Goal: Information Seeking & Learning: Learn about a topic

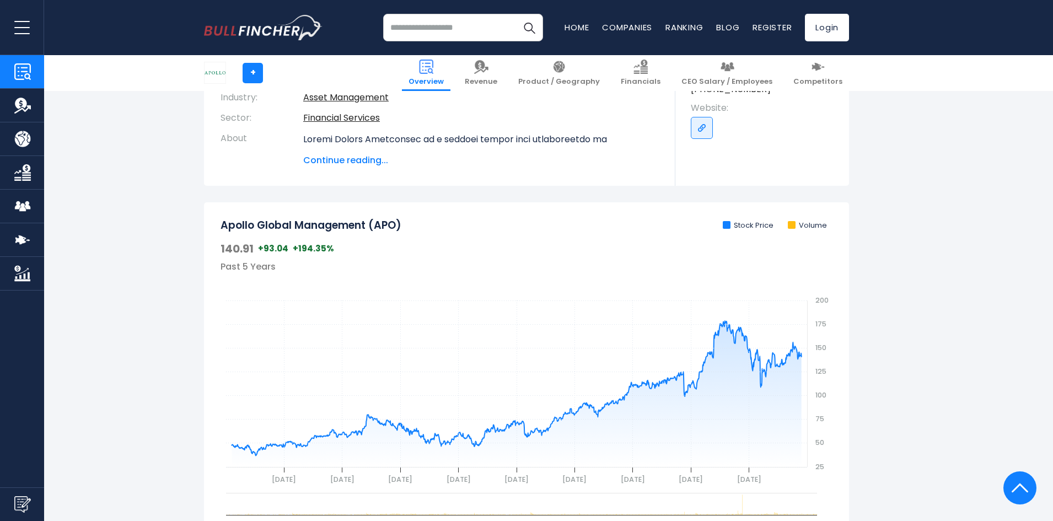
scroll to position [386, 0]
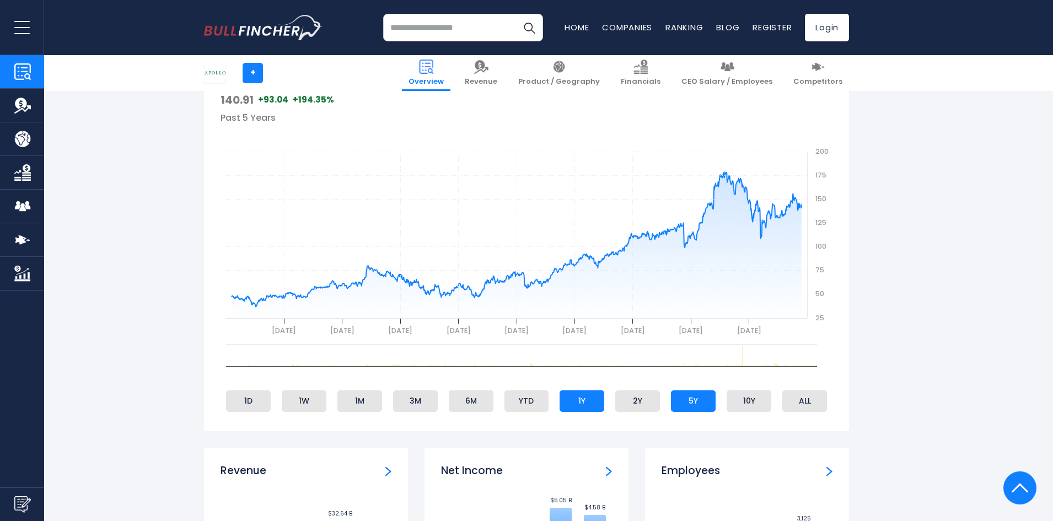
click at [581, 401] on li "1Y" at bounding box center [581, 400] width 45 height 21
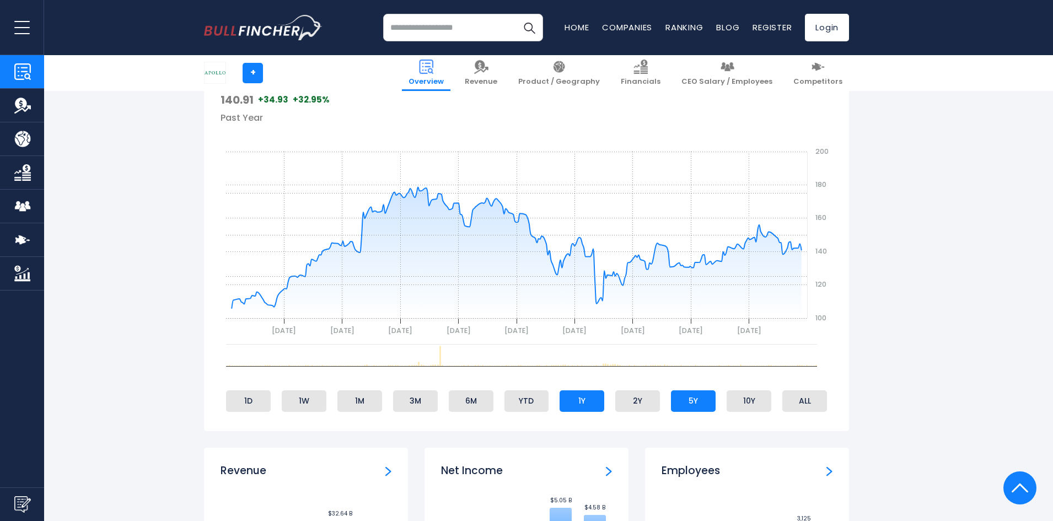
click at [686, 398] on li "5Y" at bounding box center [693, 400] width 45 height 21
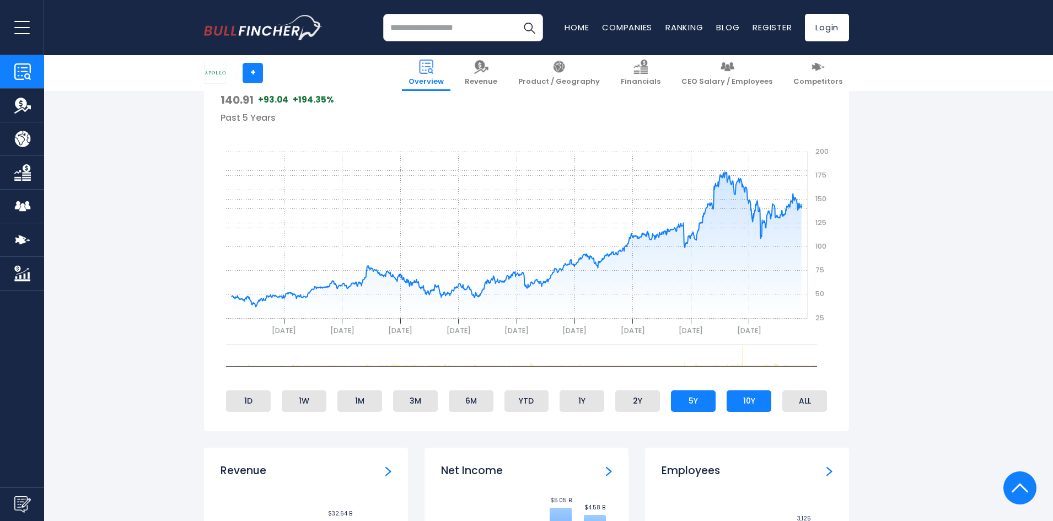
click at [744, 397] on li "10Y" at bounding box center [748, 400] width 45 height 21
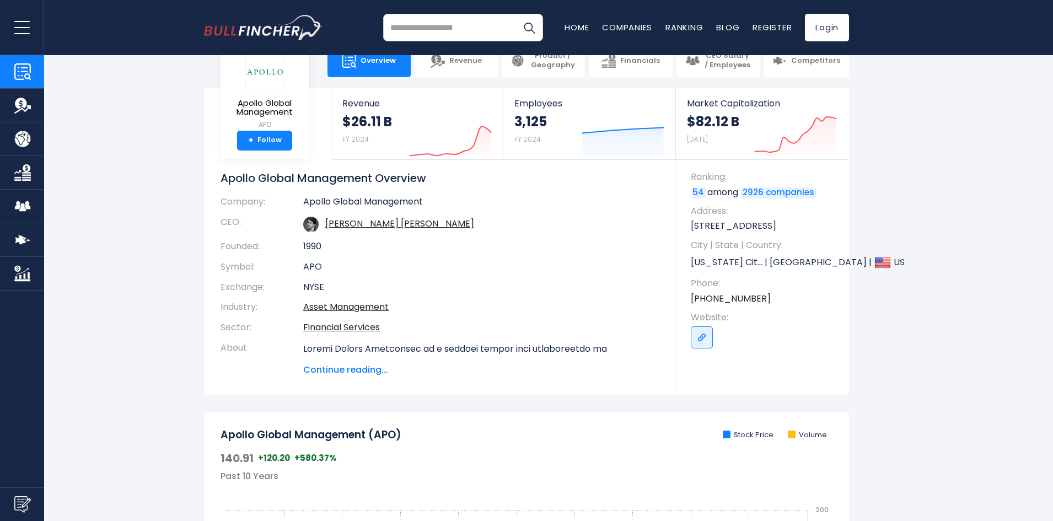
scroll to position [0, 0]
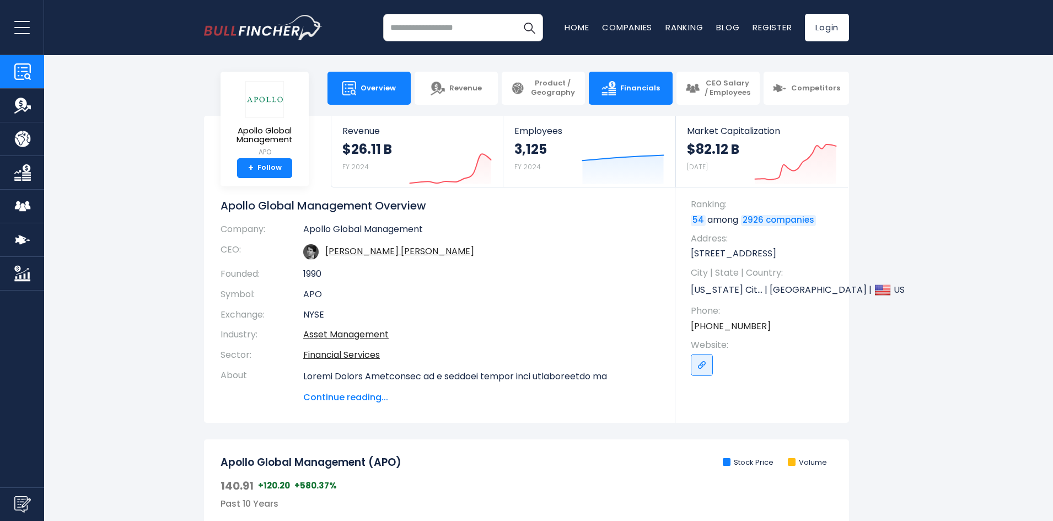
click at [637, 85] on span "Financials" at bounding box center [640, 88] width 40 height 9
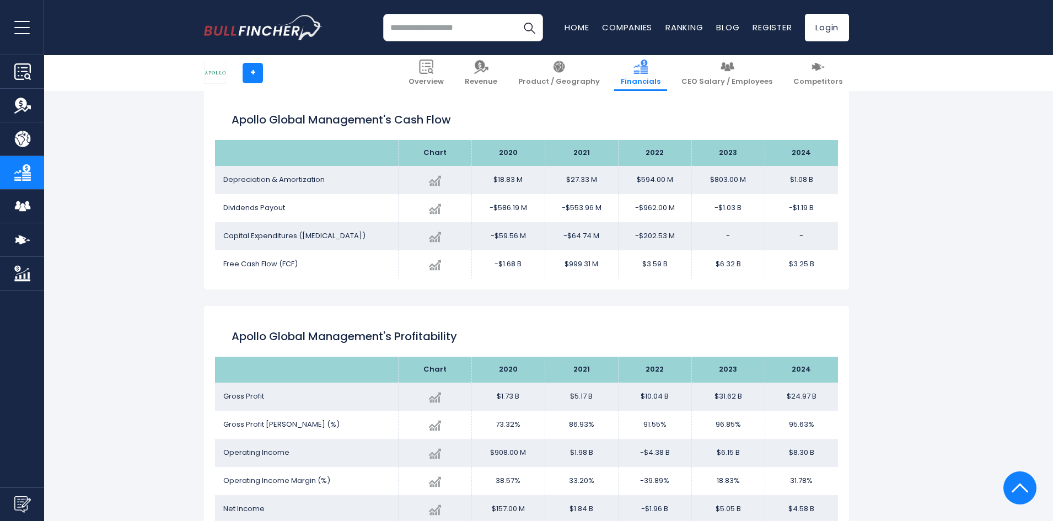
scroll to position [1313, 0]
